Goal: Complete application form

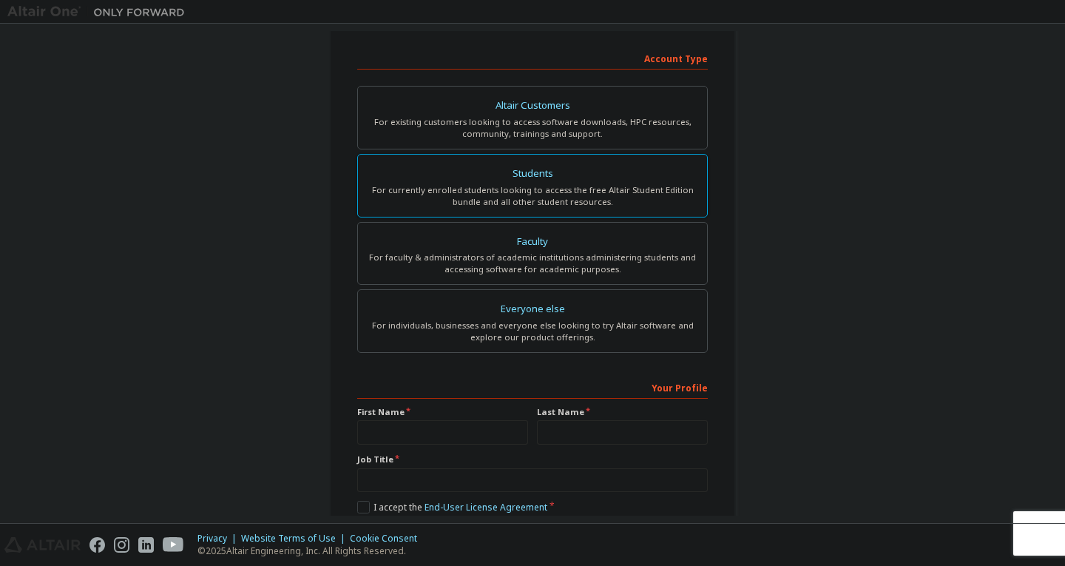
scroll to position [222, 0]
click at [533, 177] on div "Students" at bounding box center [532, 172] width 331 height 21
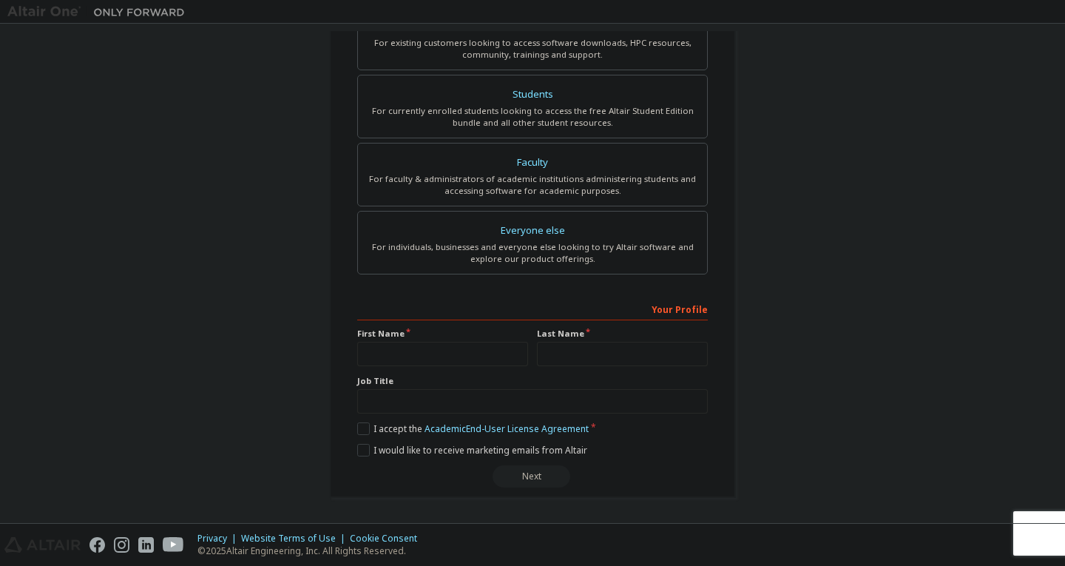
scroll to position [0, 0]
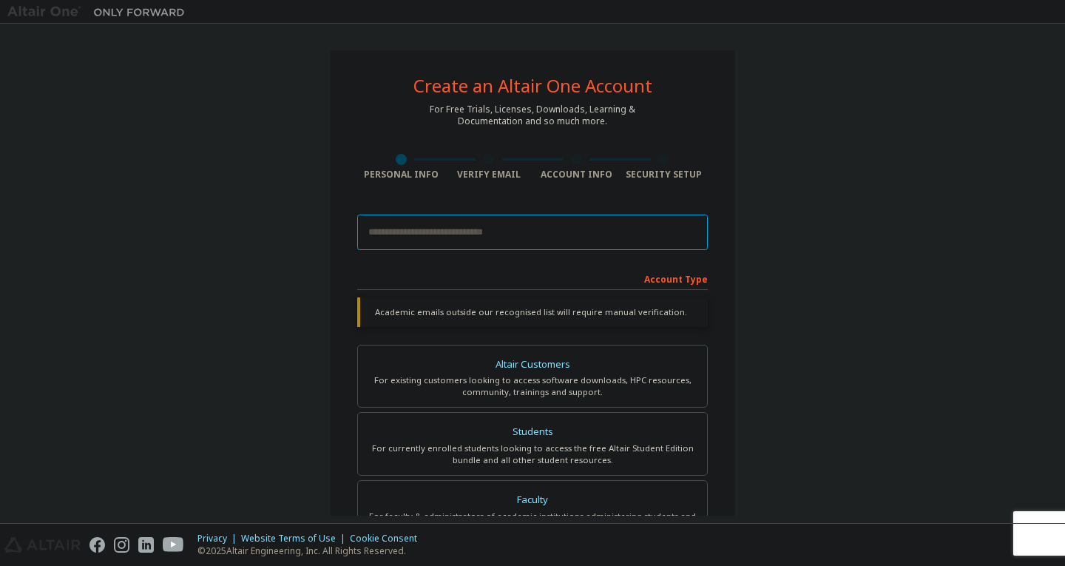
click at [409, 239] on input "email" at bounding box center [532, 231] width 351 height 35
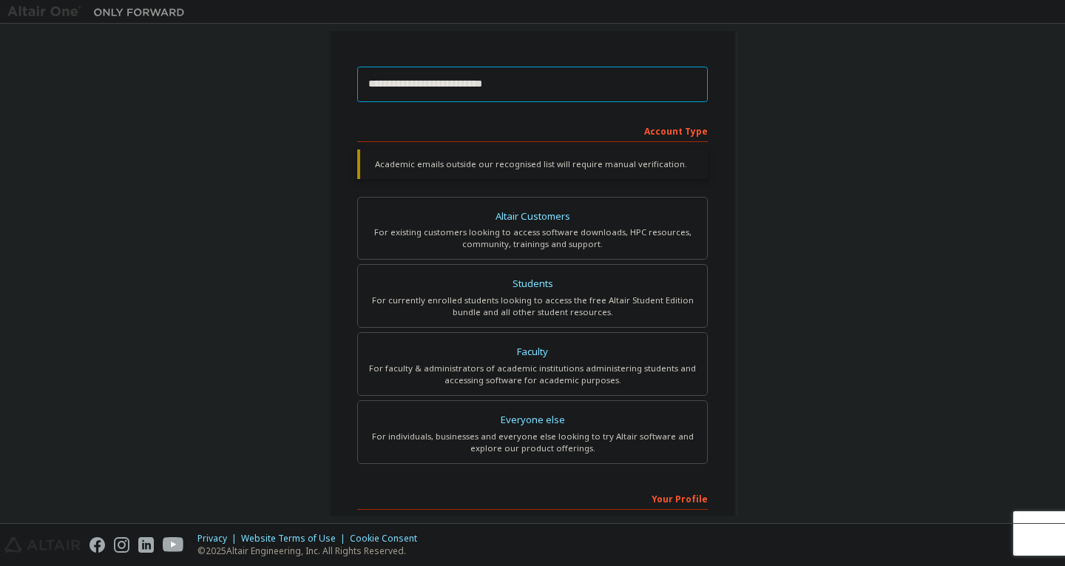
scroll to position [74, 0]
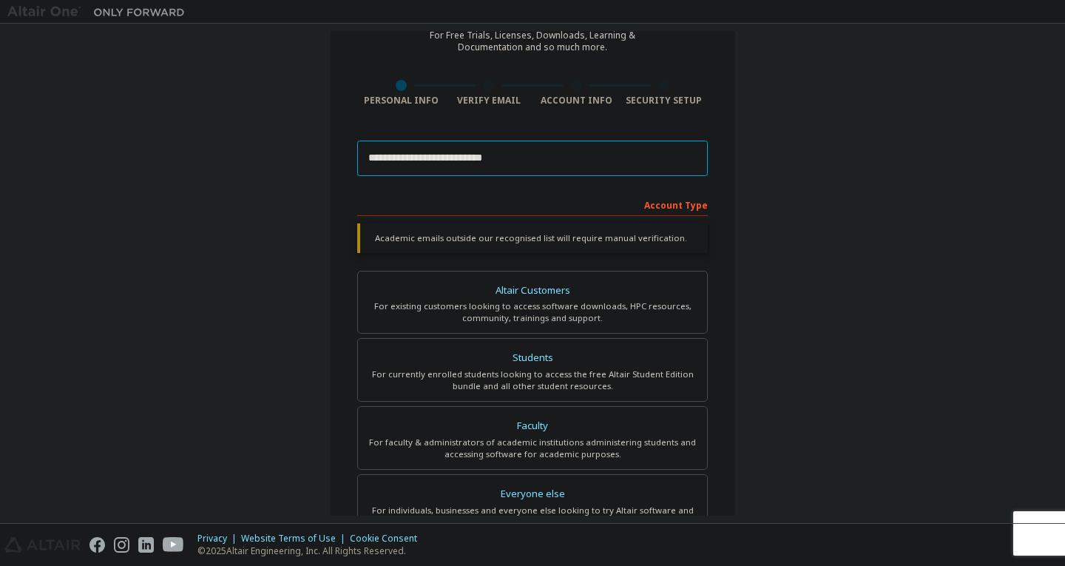
type input "**********"
click at [731, 188] on div "**********" at bounding box center [532, 368] width 407 height 786
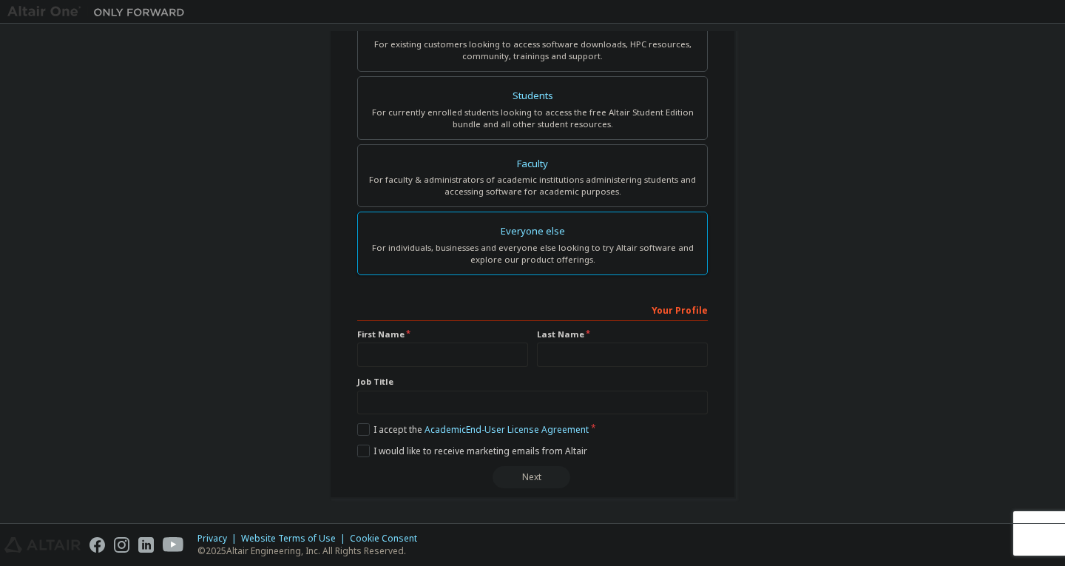
scroll to position [299, 0]
click at [407, 353] on input "text" at bounding box center [442, 354] width 171 height 24
type input "*****"
click at [558, 359] on input "text" at bounding box center [622, 354] width 171 height 24
type input "****"
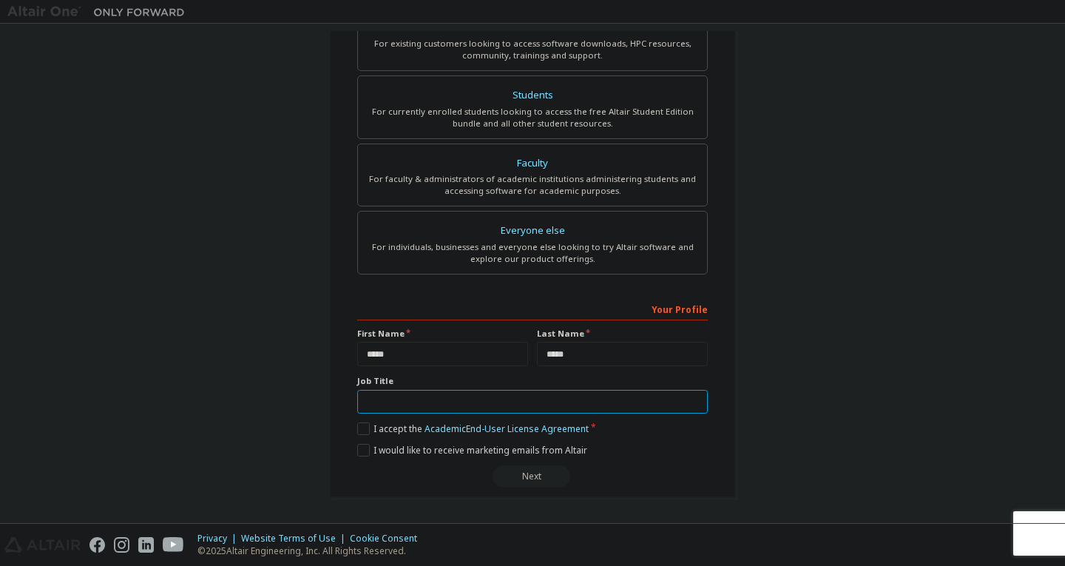
click at [446, 397] on input "text" at bounding box center [532, 402] width 351 height 24
click at [357, 430] on label "I accept the Academic End-User License Agreement" at bounding box center [472, 428] width 231 height 13
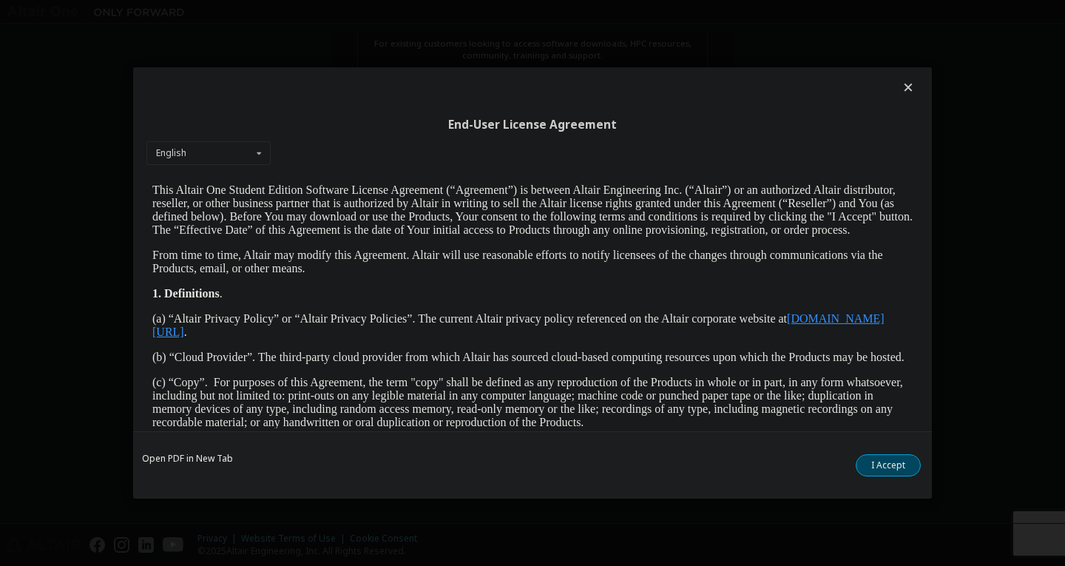
scroll to position [518, 0]
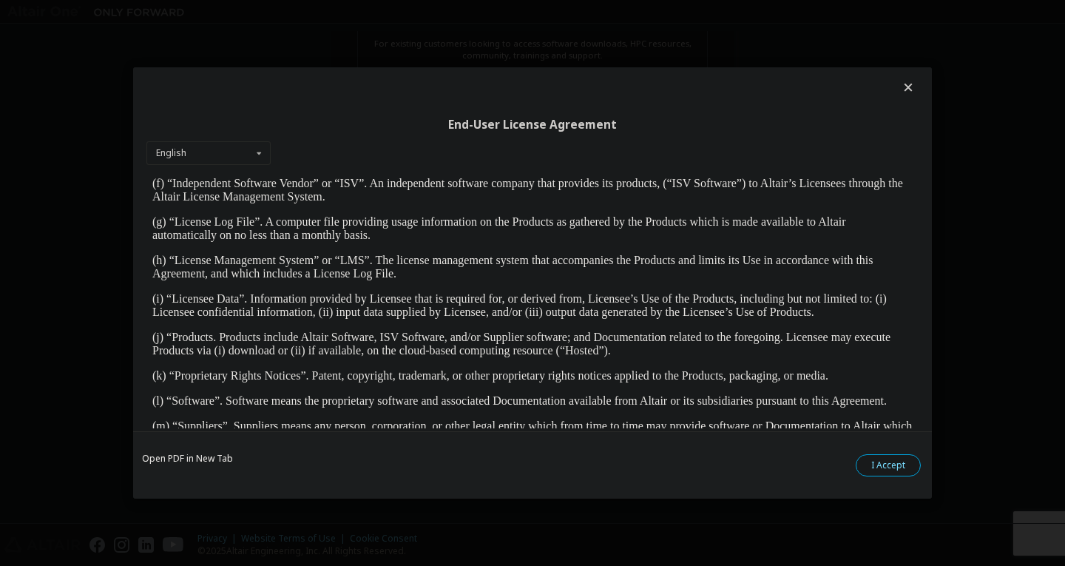
click at [901, 461] on button "I Accept" at bounding box center [888, 465] width 65 height 22
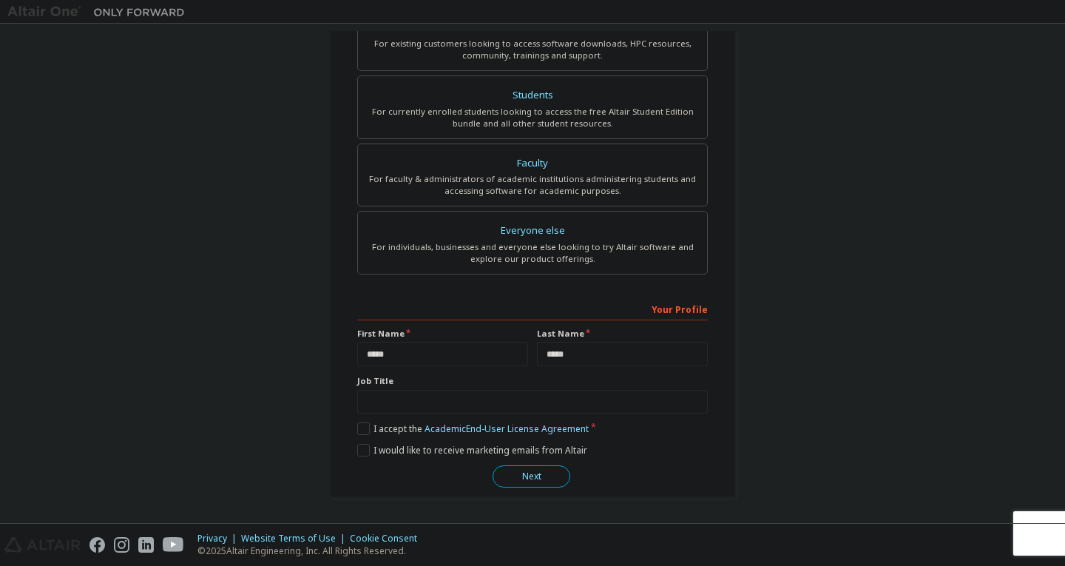
click at [527, 476] on button "Next" at bounding box center [531, 476] width 78 height 22
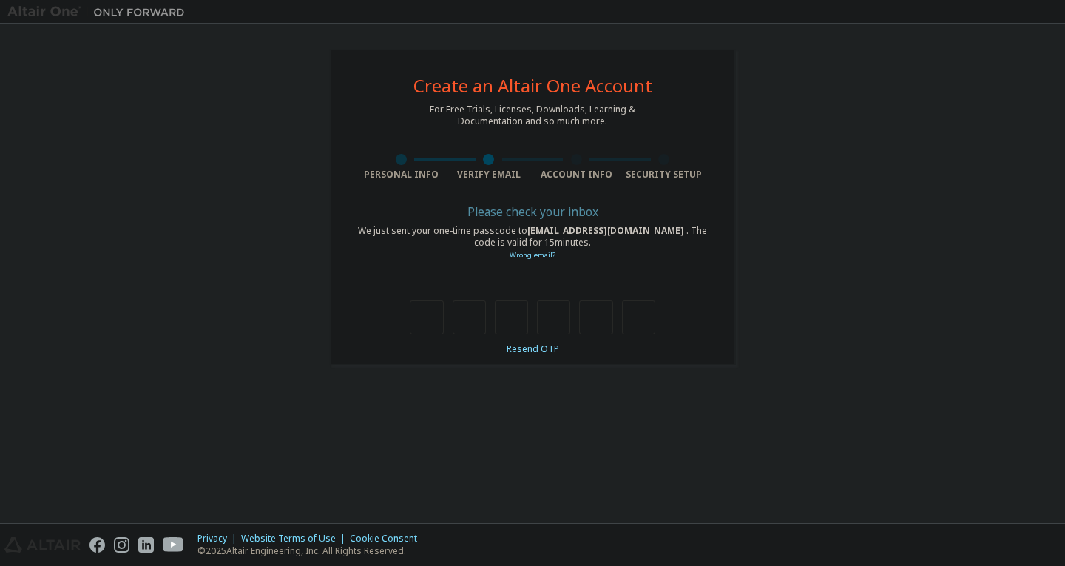
type input "*"
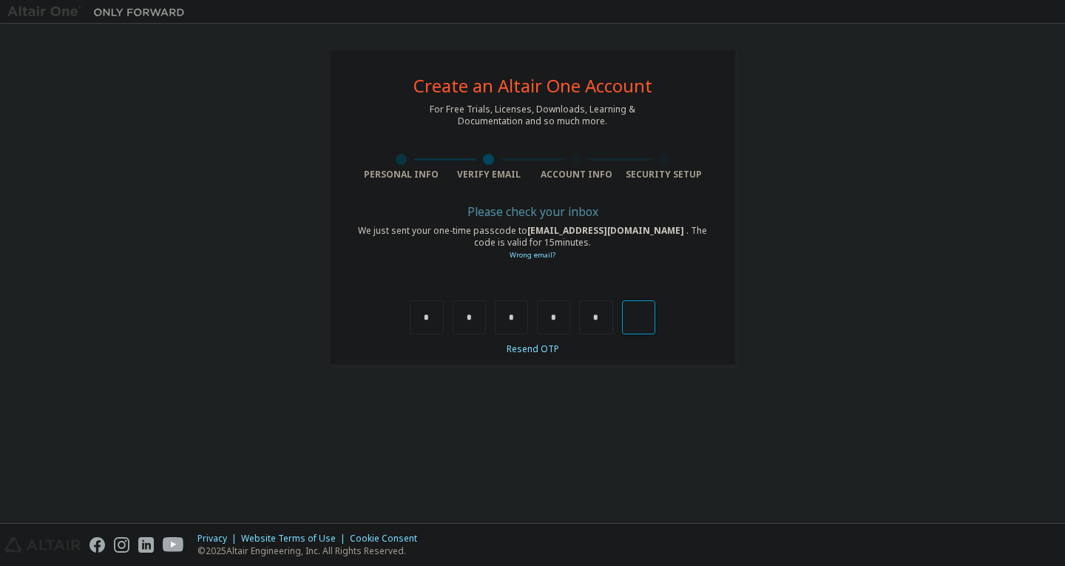
type input "*"
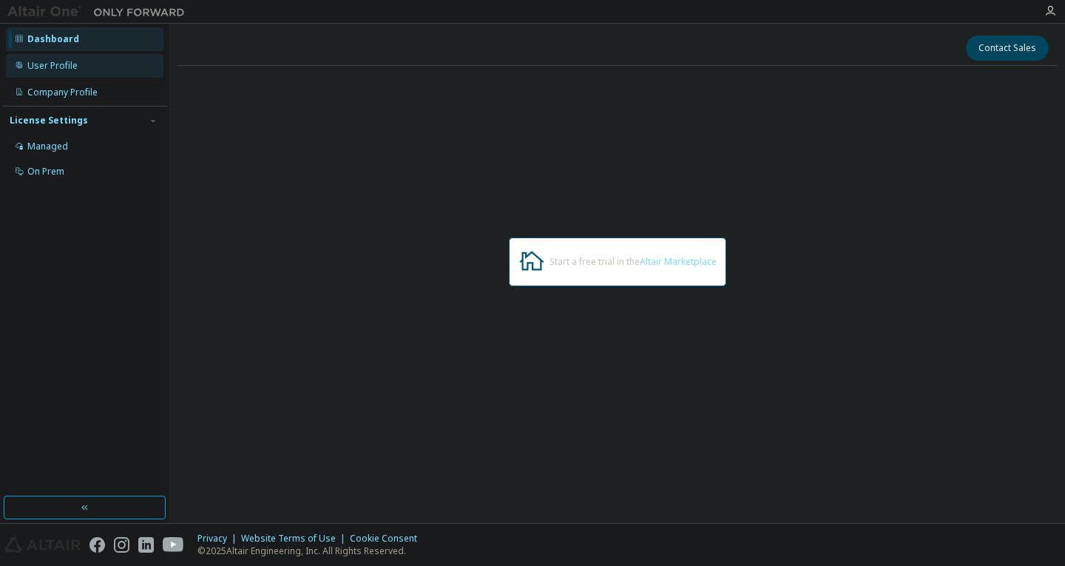
click at [70, 61] on div "User Profile" at bounding box center [52, 66] width 50 height 12
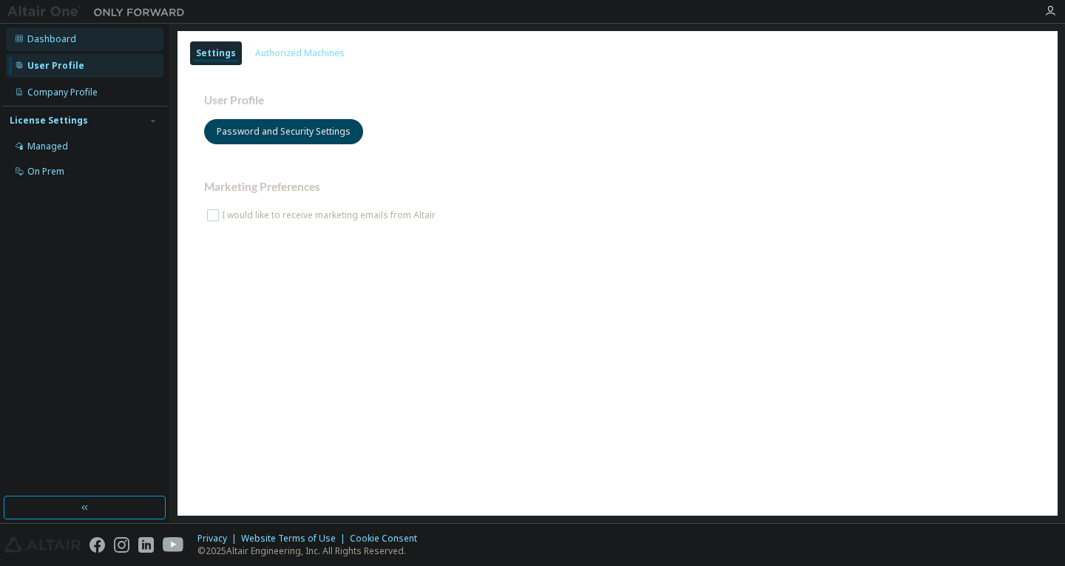
click at [67, 40] on div "Dashboard" at bounding box center [51, 39] width 49 height 12
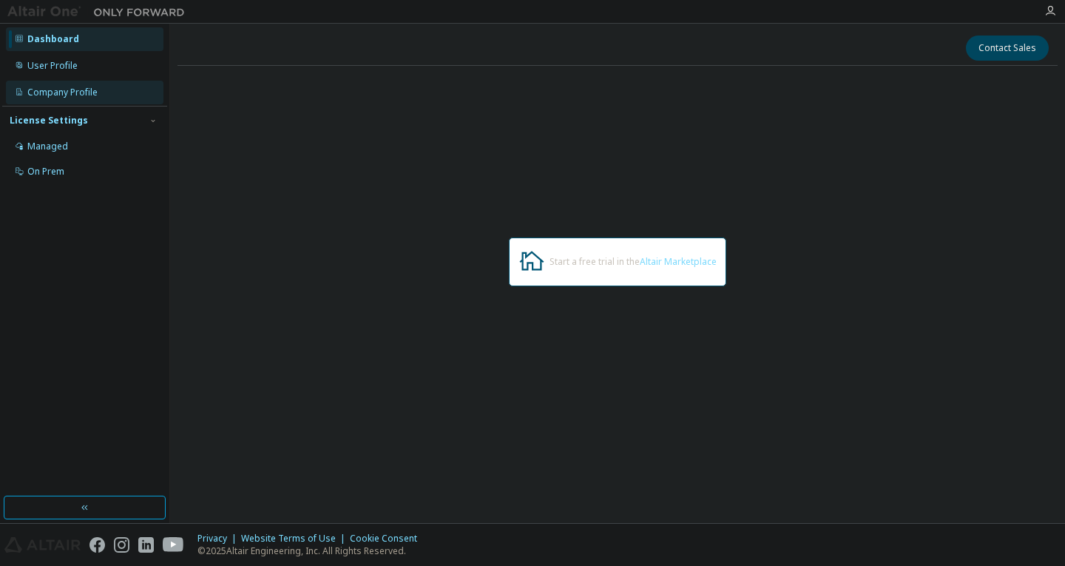
click at [88, 104] on div "Company Profile" at bounding box center [85, 93] width 158 height 24
